Goal: Task Accomplishment & Management: Manage account settings

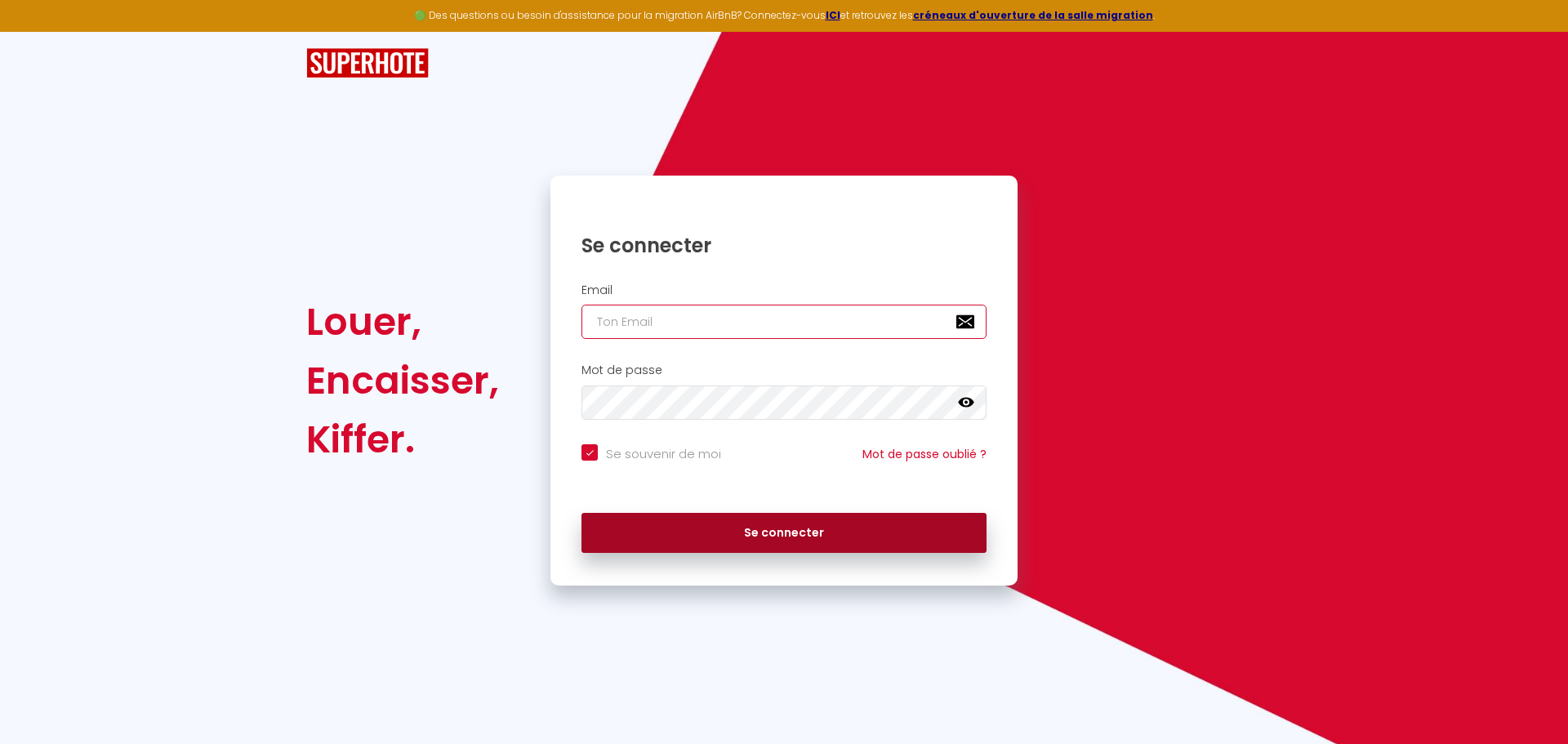
type input "[EMAIL_ADDRESS][DOMAIN_NAME]"
click at [655, 518] on button "Se connecter" at bounding box center [784, 533] width 405 height 41
checkbox input "true"
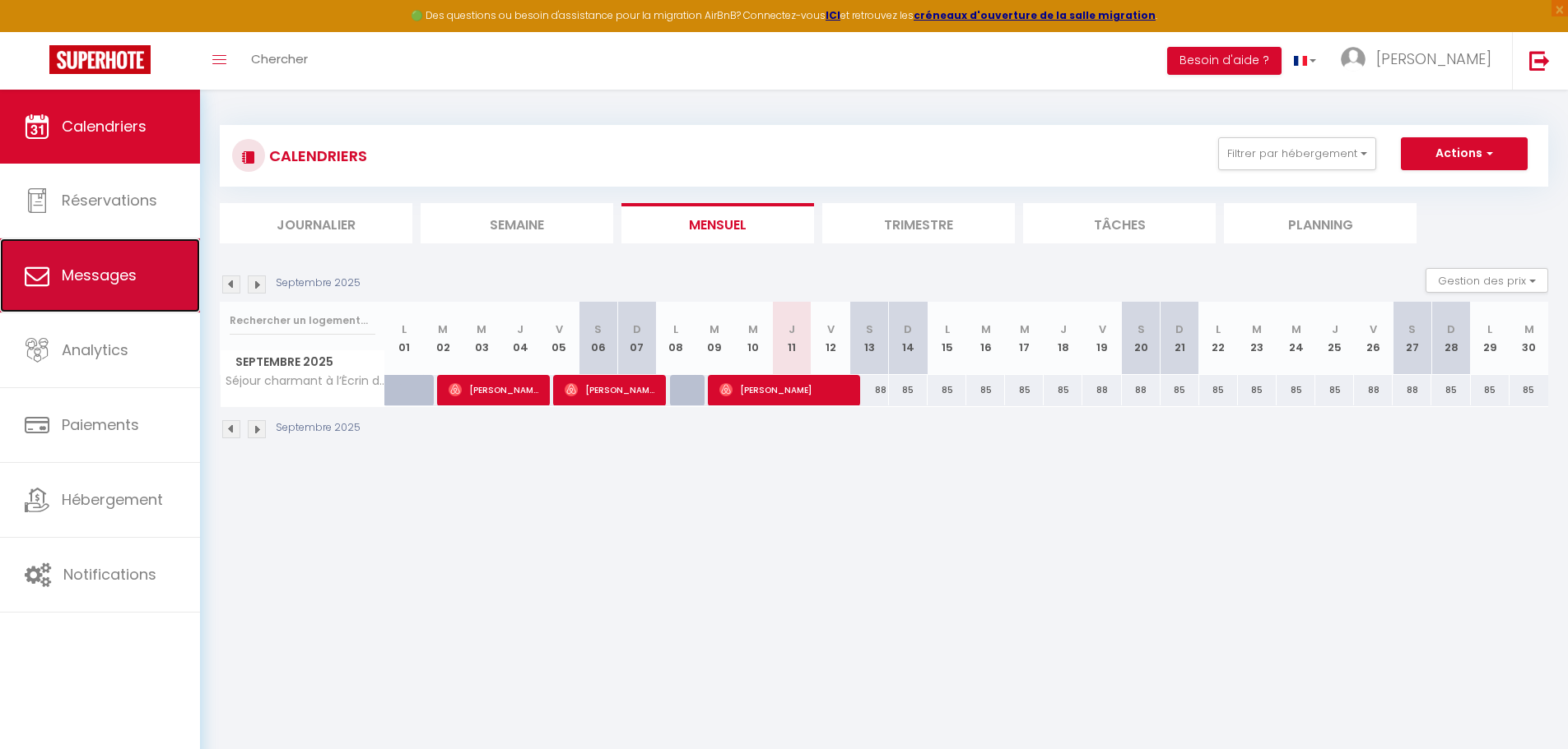
click at [108, 300] on link "Messages" at bounding box center [100, 275] width 200 height 74
select select "message"
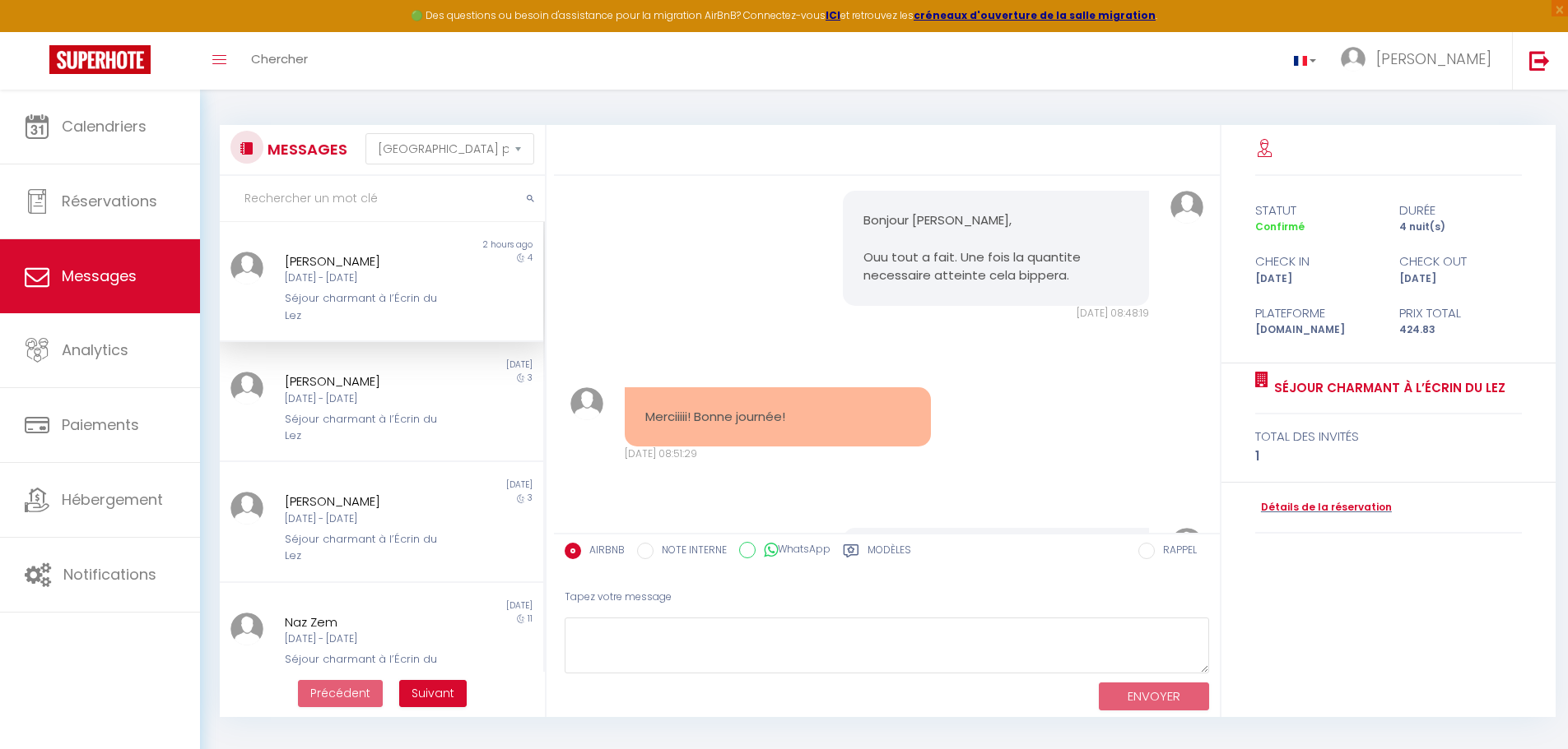
scroll to position [8183, 0]
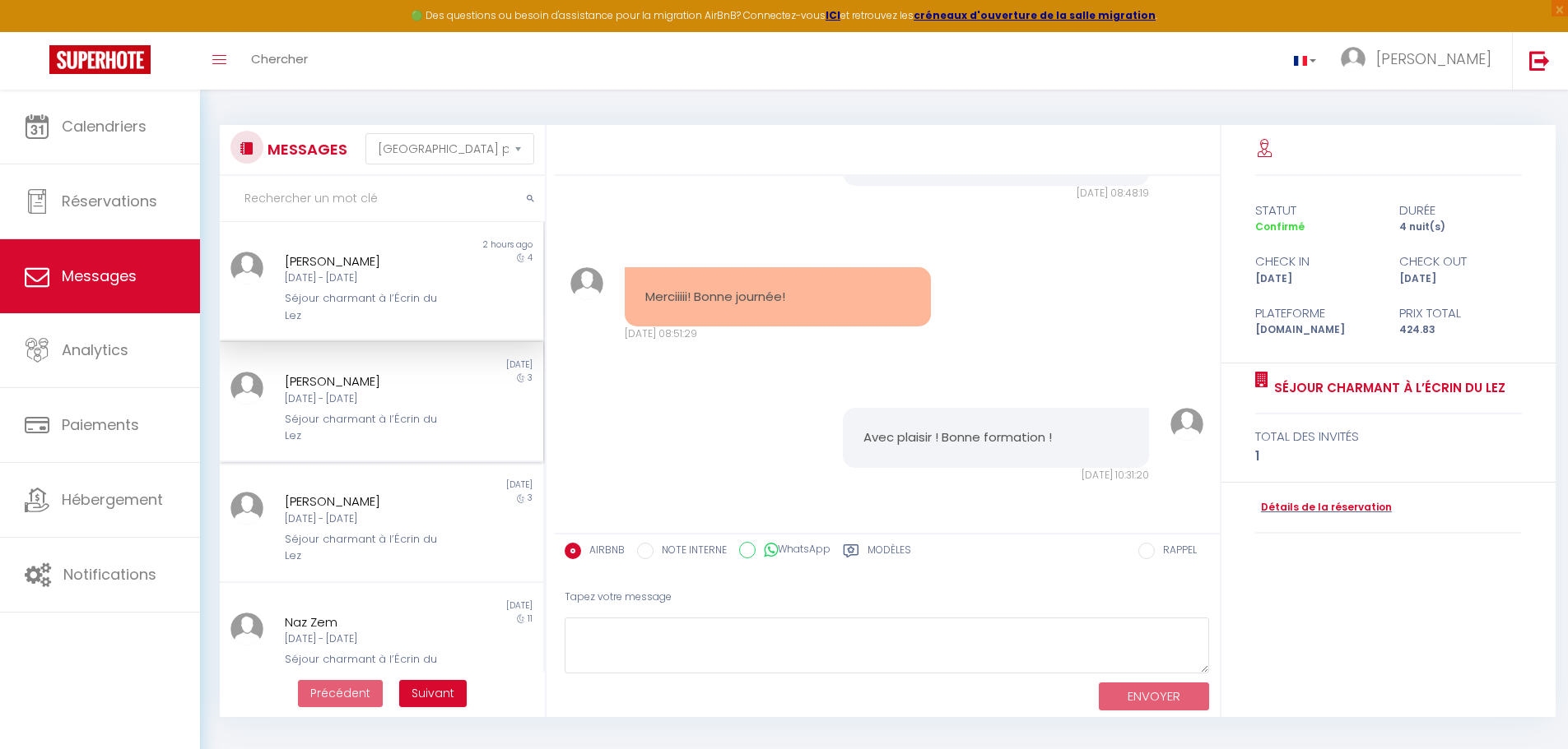
click at [379, 426] on div "Séjour charmant à l’Écrin du Lez" at bounding box center [368, 428] width 167 height 34
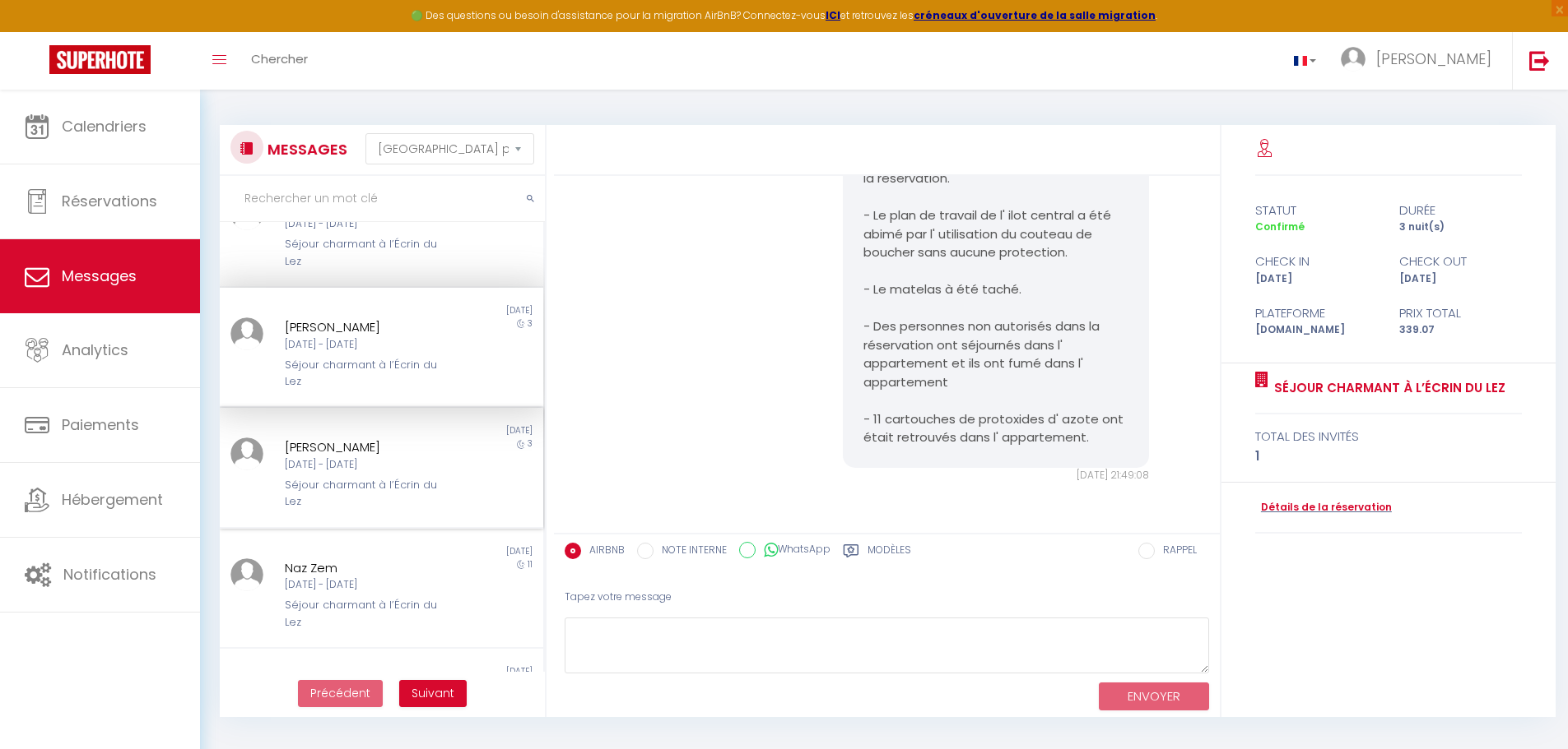
scroll to position [82, 0]
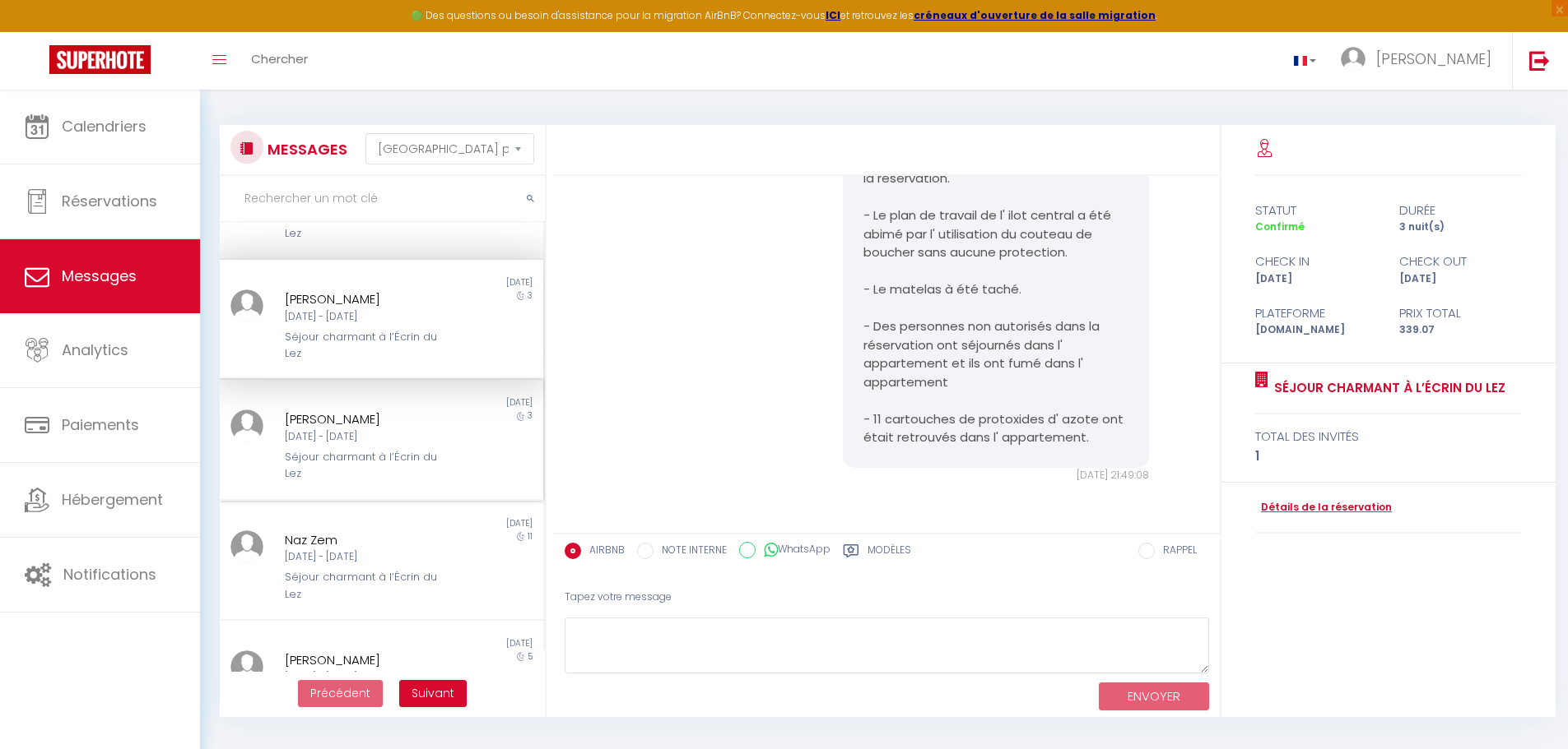
click at [355, 456] on div "Séjour charmant à l’Écrin du Lez" at bounding box center [368, 466] width 167 height 34
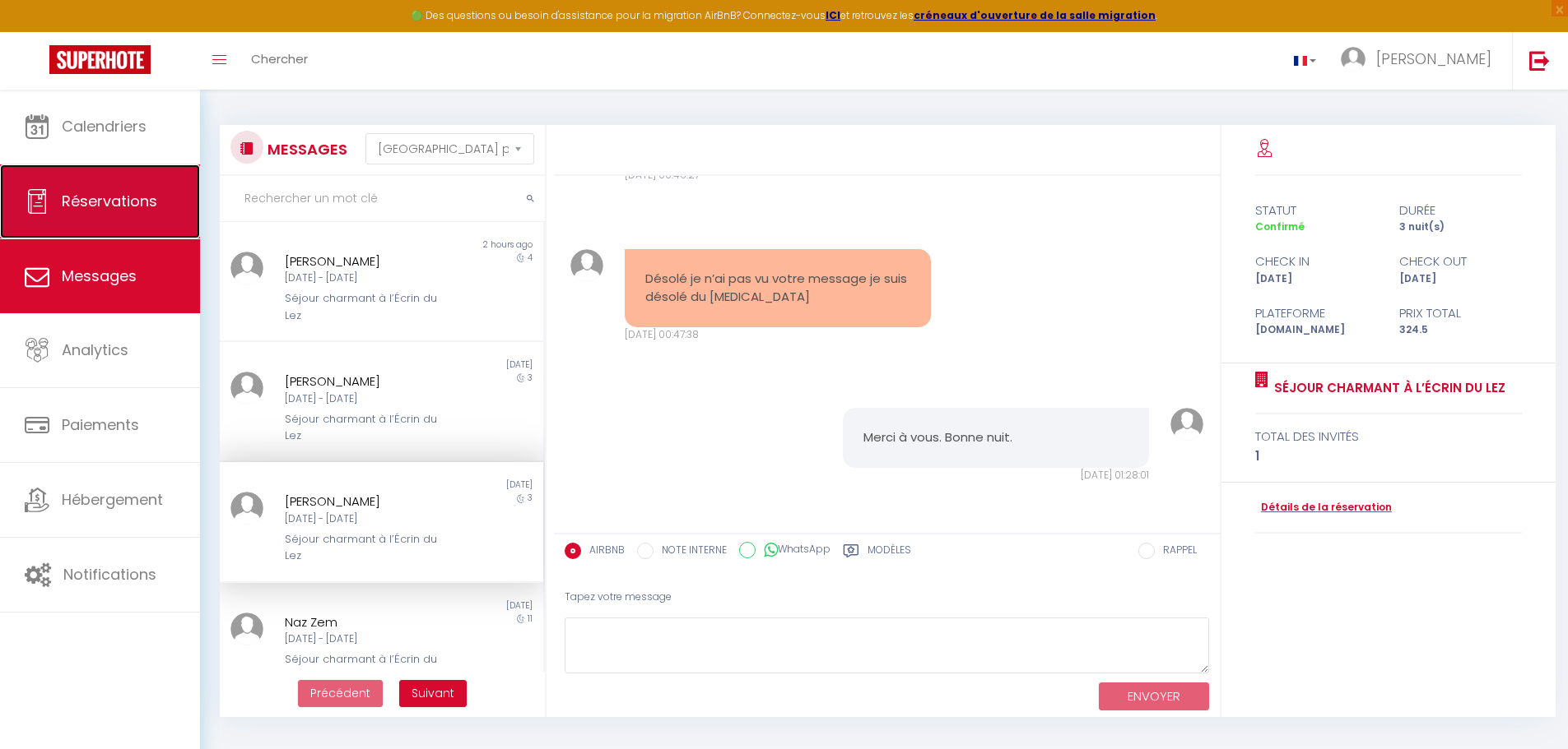
click at [93, 208] on span "Réservations" at bounding box center [109, 202] width 95 height 21
select select "not_cancelled"
